Goal: Navigation & Orientation: Find specific page/section

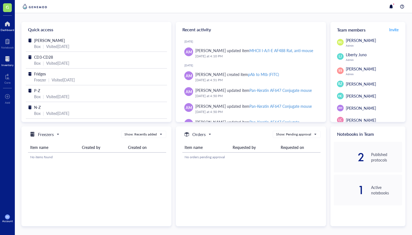
click at [9, 59] on div at bounding box center [7, 59] width 12 height 9
